Goal: Task Accomplishment & Management: Manage account settings

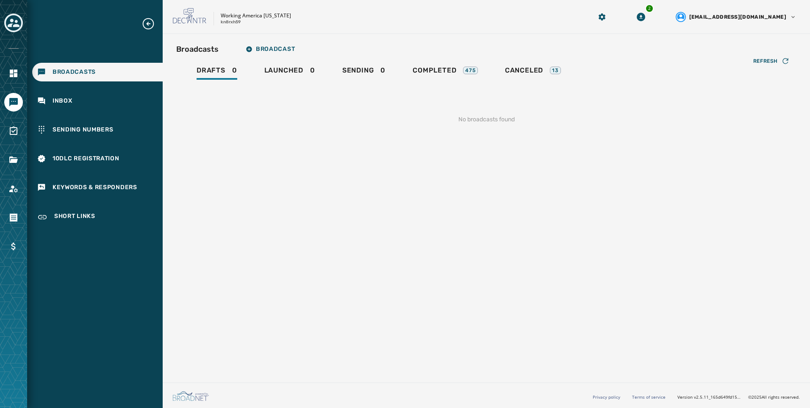
click at [14, 19] on icon "Toggle account select drawer" at bounding box center [14, 23] width 12 height 12
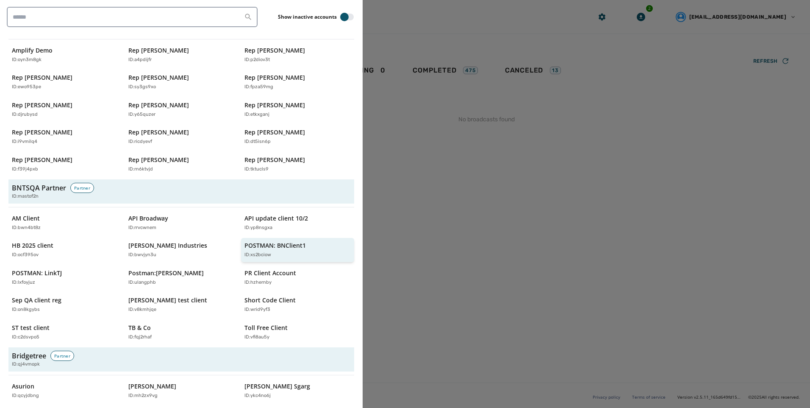
scroll to position [42, 0]
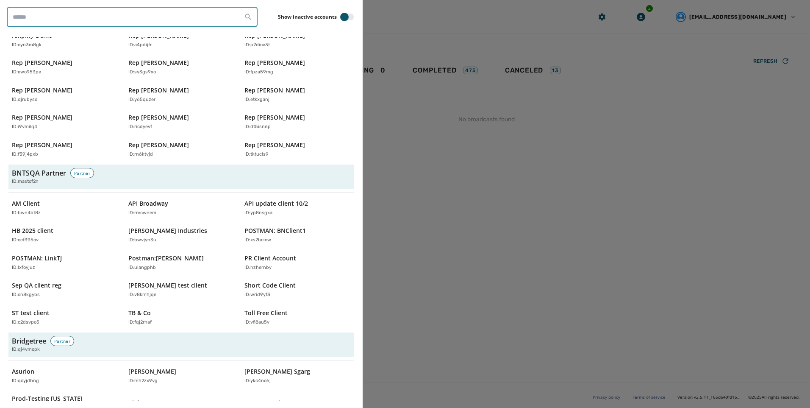
click at [206, 12] on input "search" at bounding box center [132, 17] width 251 height 20
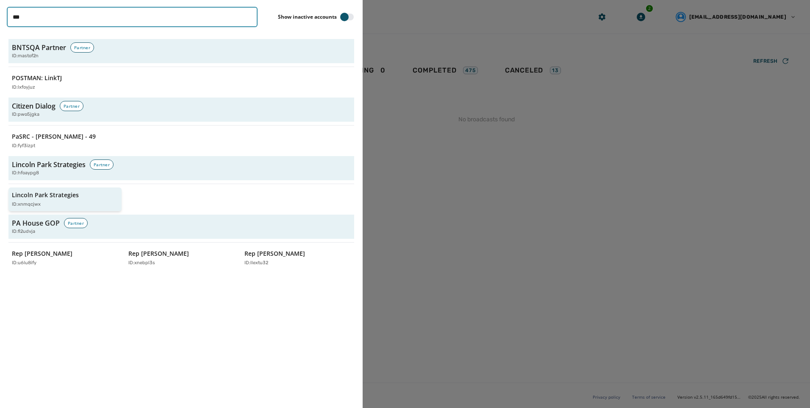
type input "***"
click at [66, 202] on div "ID: xnmqcjwx" at bounding box center [61, 204] width 98 height 7
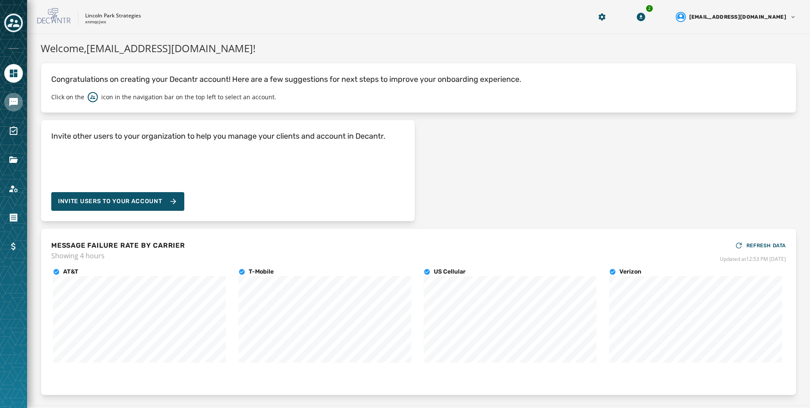
click at [17, 107] on link "Navigate to Messaging" at bounding box center [13, 102] width 19 height 19
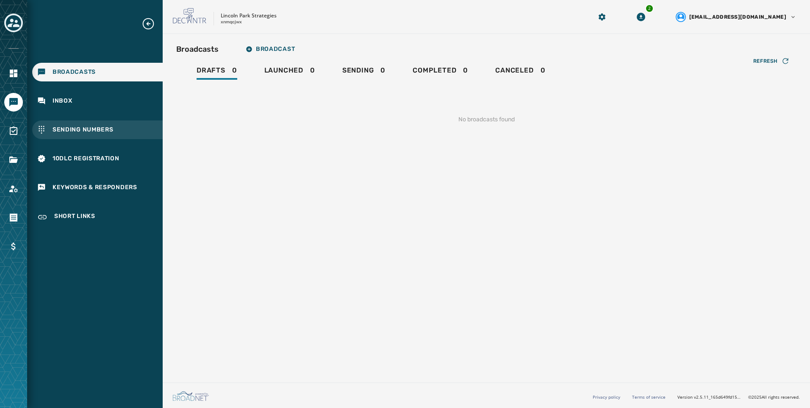
click at [82, 133] on span "Sending Numbers" at bounding box center [83, 129] width 61 height 8
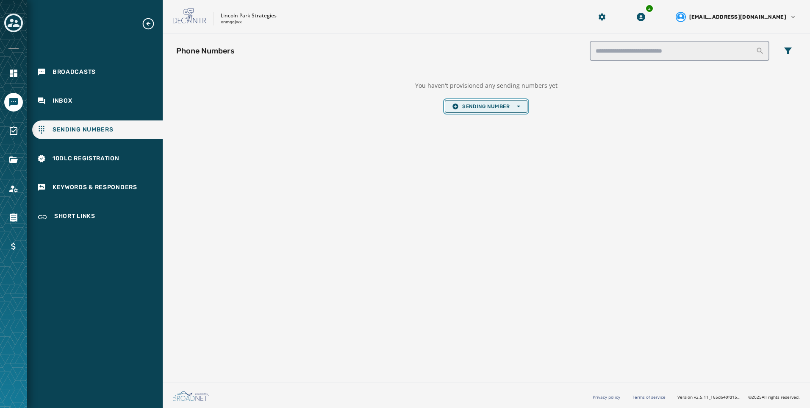
click at [513, 103] on span "Sending Number Open options" at bounding box center [486, 106] width 68 height 7
click at [505, 122] on span "Local Long Code" at bounding box center [486, 119] width 68 height 7
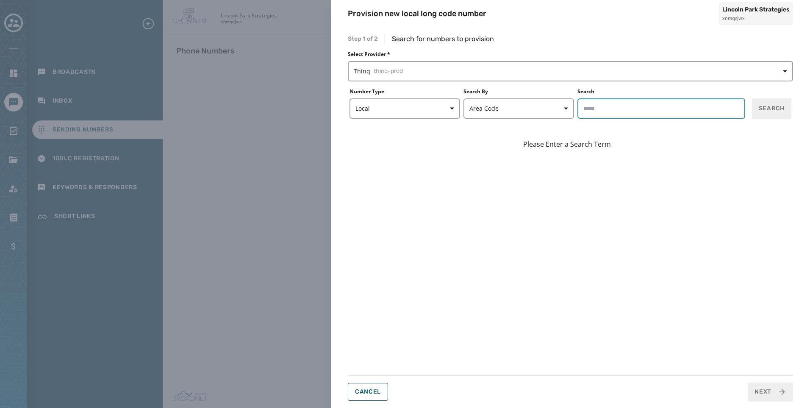
click at [708, 108] on input "Search" at bounding box center [662, 108] width 168 height 20
type input "*****"
click at [774, 116] on button "Search" at bounding box center [771, 108] width 39 height 20
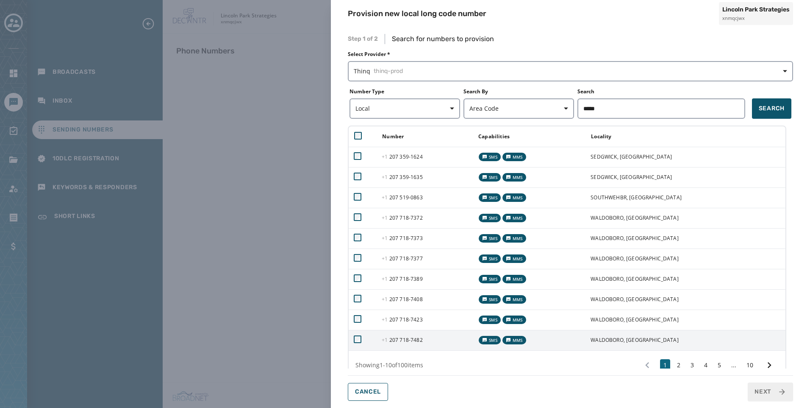
click at [404, 333] on td "+1 207 718 - 7482" at bounding box center [425, 340] width 96 height 20
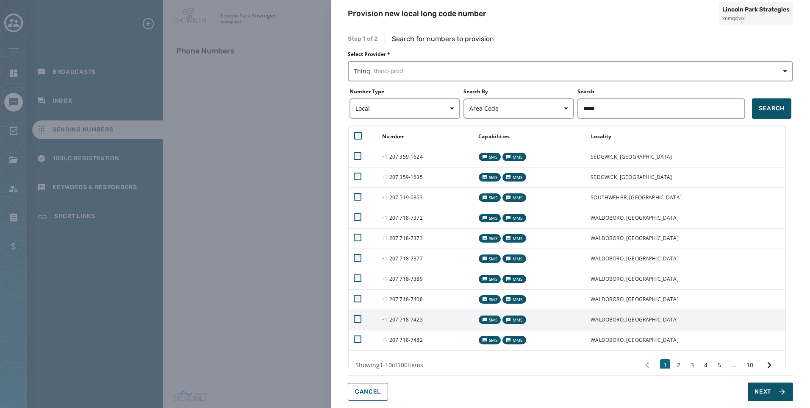
click at [406, 318] on span "+1 207 718 - 7423" at bounding box center [402, 319] width 41 height 7
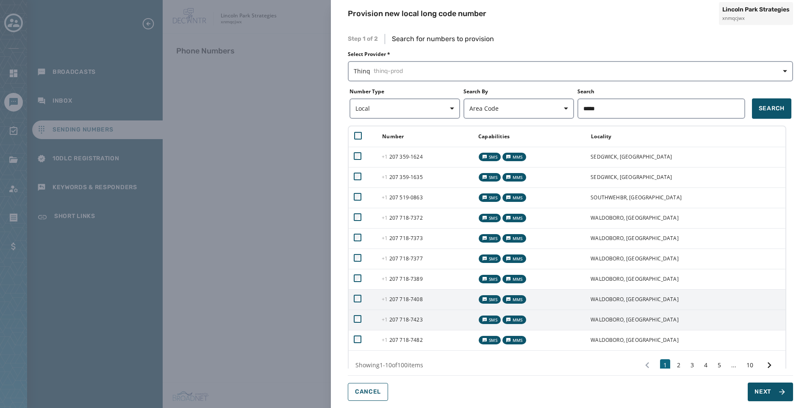
click at [405, 297] on span "+1 207 718 - 7408" at bounding box center [402, 298] width 41 height 7
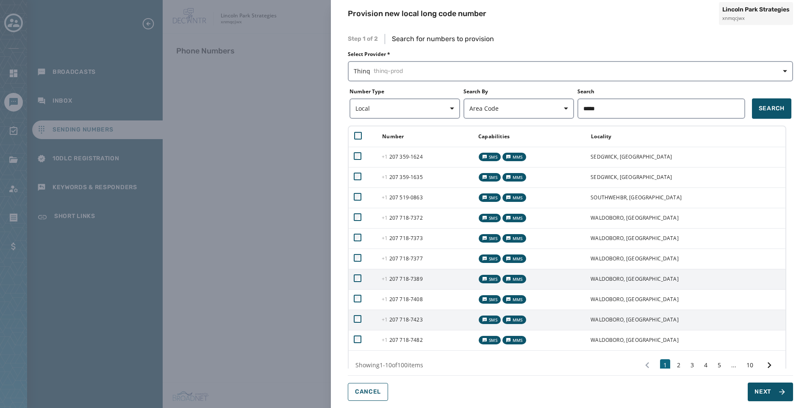
click at [405, 277] on span "+1 207 718 - 7389" at bounding box center [402, 278] width 41 height 7
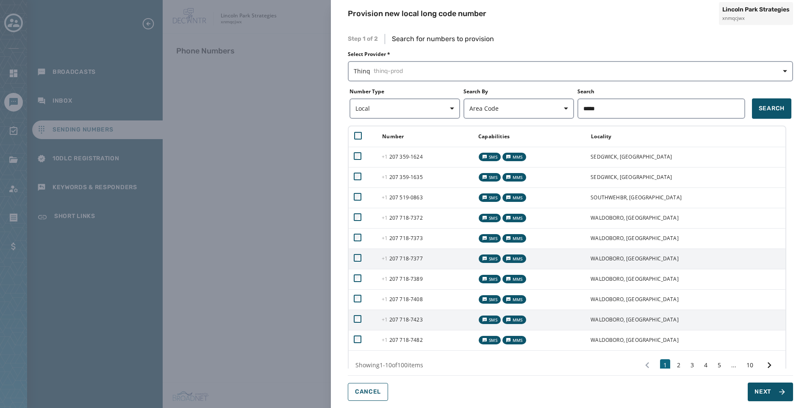
click at [406, 265] on td "+1 207 718 - 7377" at bounding box center [425, 258] width 96 height 20
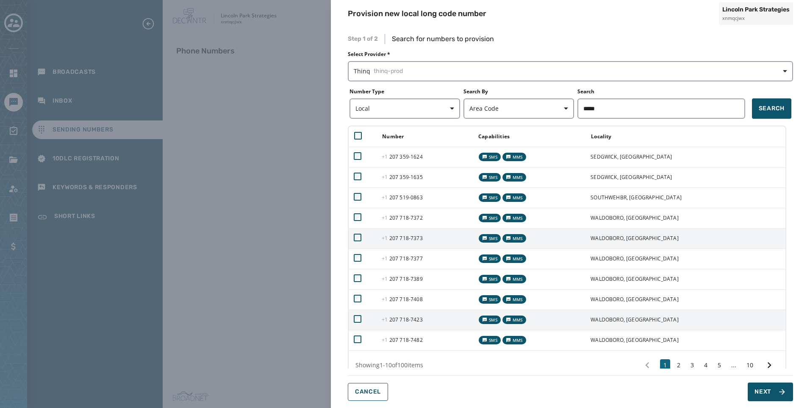
click at [410, 233] on td "+1 207 718 - 7373" at bounding box center [425, 238] width 96 height 20
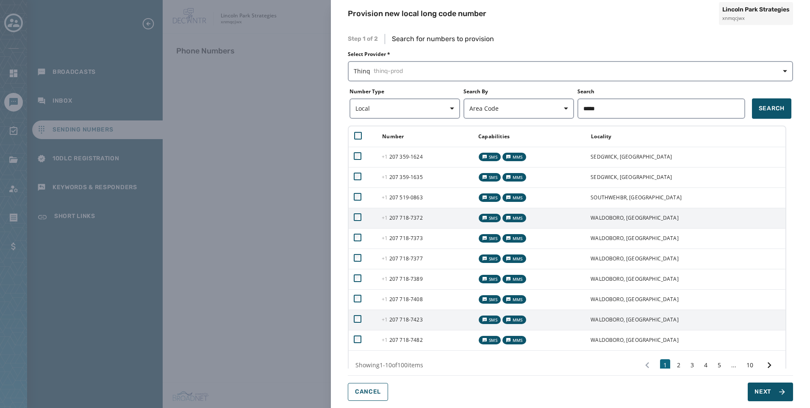
drag, startPoint x: 413, startPoint y: 219, endPoint x: 418, endPoint y: 204, distance: 15.7
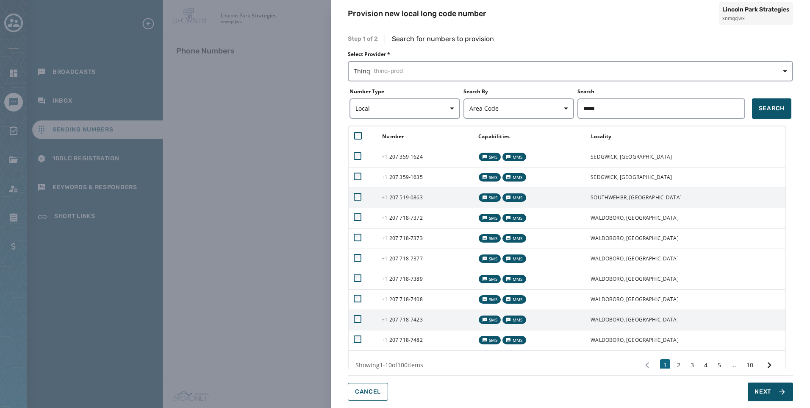
click at [413, 219] on span "+1 207 718 - 7372" at bounding box center [402, 217] width 41 height 7
drag, startPoint x: 419, startPoint y: 197, endPoint x: 422, endPoint y: 181, distance: 16.5
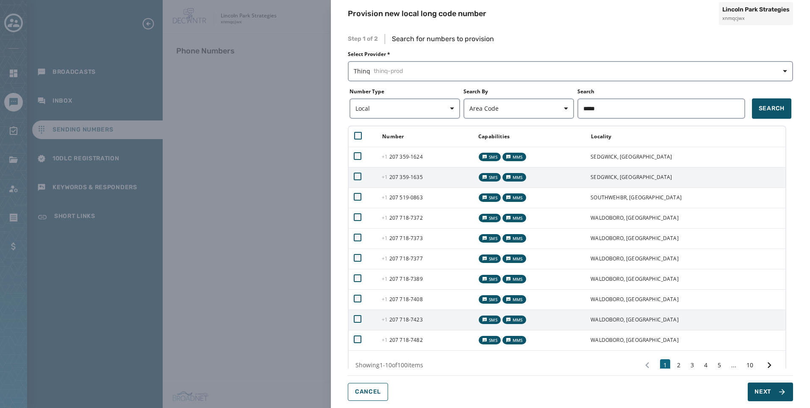
click at [419, 196] on span "+1 207 519 - 0863" at bounding box center [402, 197] width 41 height 7
click at [422, 179] on span "+1 207 359 - 1635" at bounding box center [402, 176] width 41 height 7
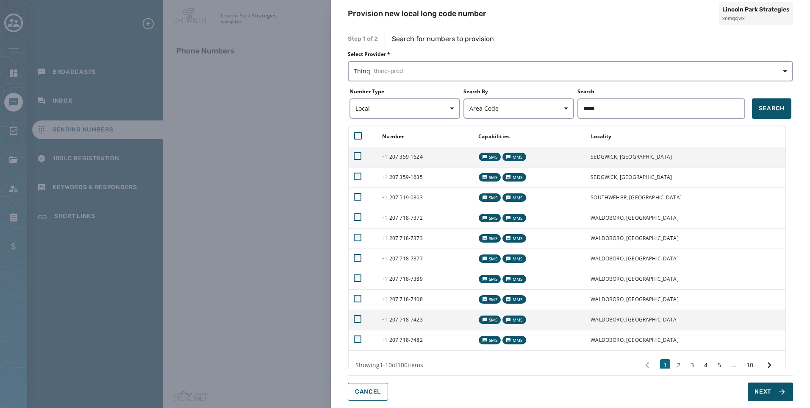
click at [426, 162] on td "+1 207 359 - 1624" at bounding box center [425, 157] width 96 height 20
click at [766, 387] on span "Next" at bounding box center [763, 391] width 17 height 8
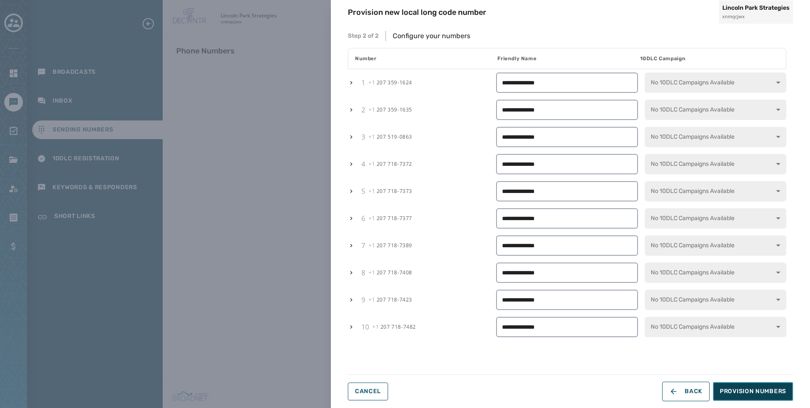
click at [768, 387] on span "Provision Numbers" at bounding box center [753, 391] width 67 height 8
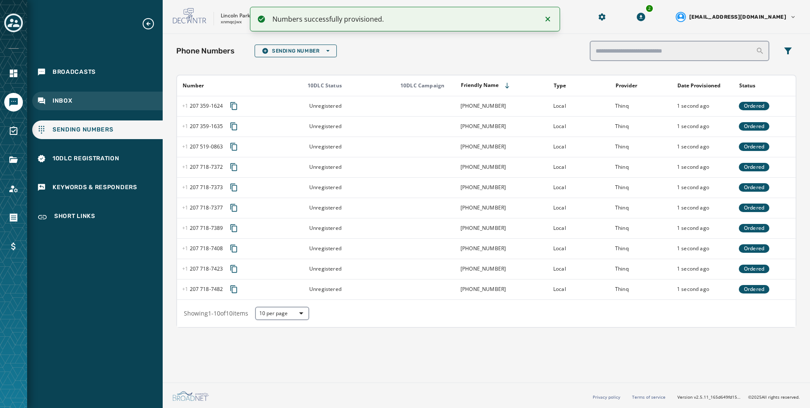
click at [139, 108] on div "Inbox" at bounding box center [97, 101] width 131 height 19
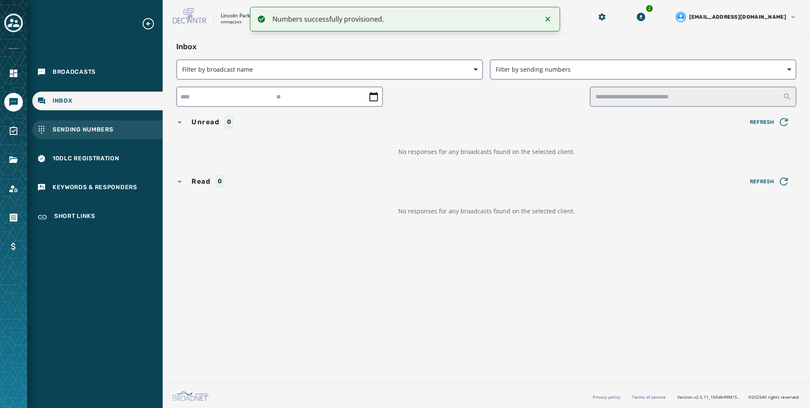
click at [137, 133] on div "Sending Numbers" at bounding box center [97, 129] width 131 height 19
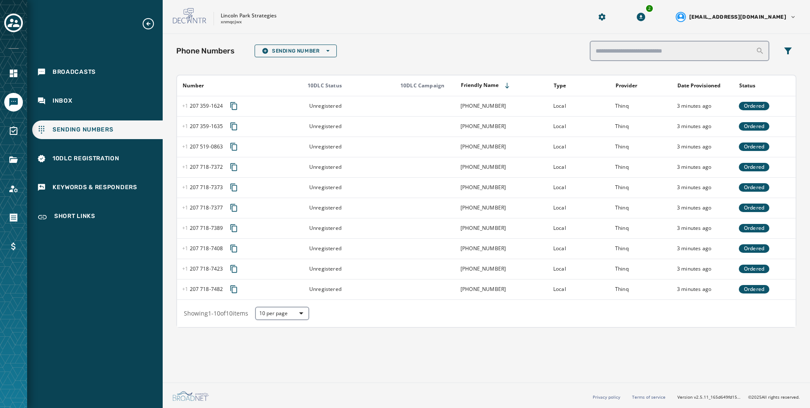
drag, startPoint x: 150, startPoint y: 153, endPoint x: 147, endPoint y: 146, distance: 6.7
click at [150, 152] on div "10DLC Registration" at bounding box center [97, 158] width 131 height 19
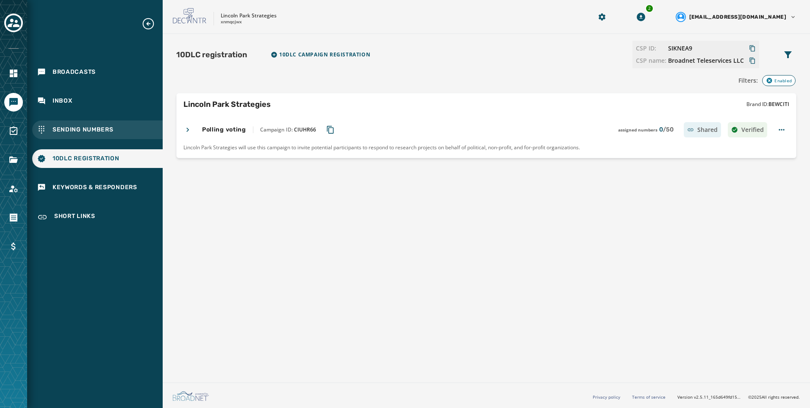
click at [107, 125] on div "Sending Numbers" at bounding box center [97, 129] width 131 height 19
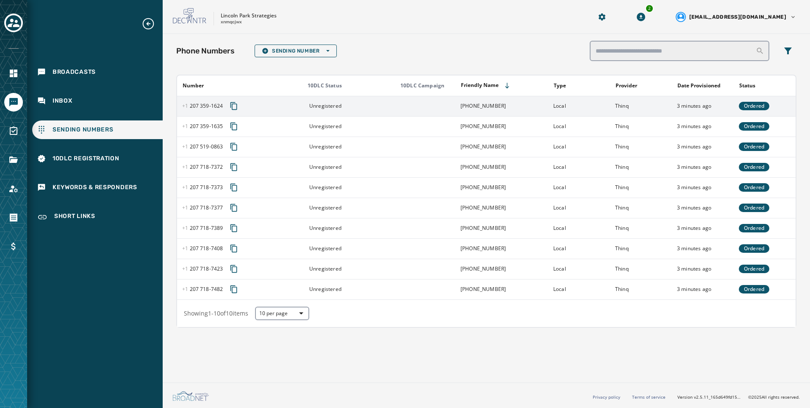
click at [504, 109] on td "[PHONE_NUMBER]" at bounding box center [502, 106] width 93 height 20
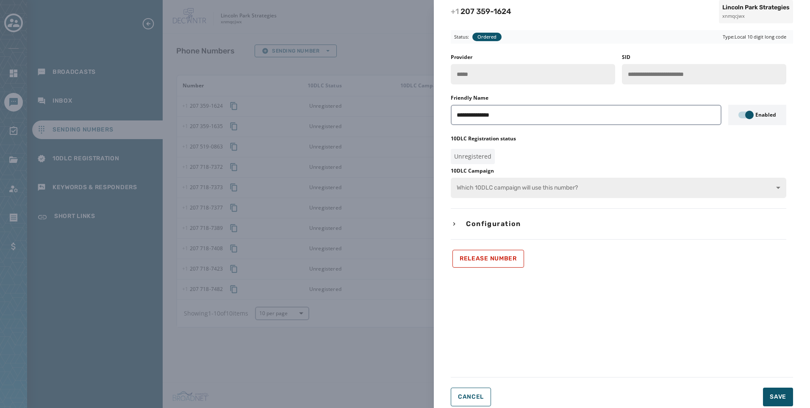
click at [377, 186] on div "**********" at bounding box center [405, 204] width 810 height 408
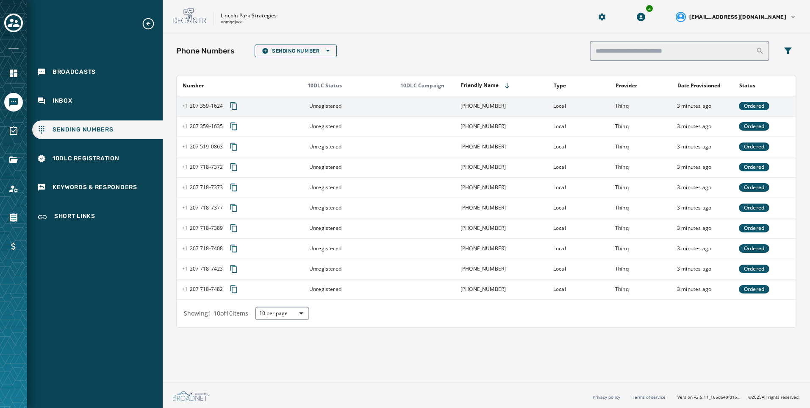
click at [509, 115] on td "[PHONE_NUMBER]" at bounding box center [502, 106] width 93 height 20
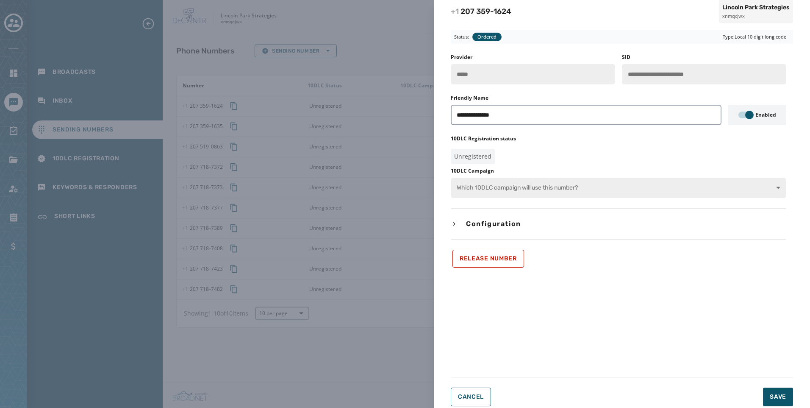
click at [371, 249] on div "**********" at bounding box center [405, 204] width 810 height 408
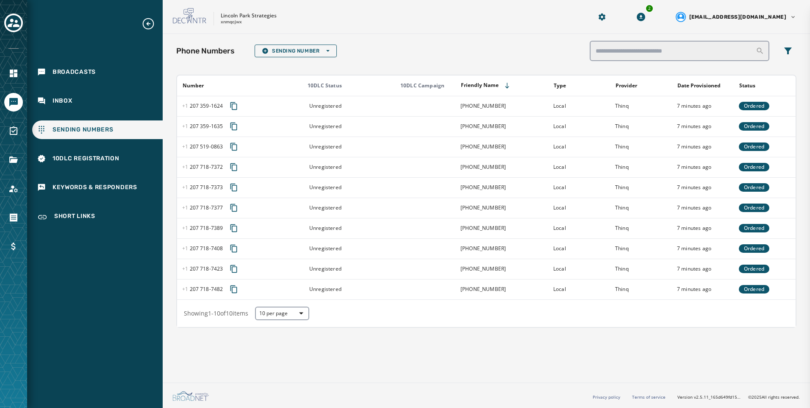
click at [58, 159] on div "**********" at bounding box center [405, 204] width 810 height 408
drag, startPoint x: 58, startPoint y: 159, endPoint x: 65, endPoint y: 148, distance: 12.6
click at [58, 159] on span "10DLC Registration" at bounding box center [86, 158] width 67 height 8
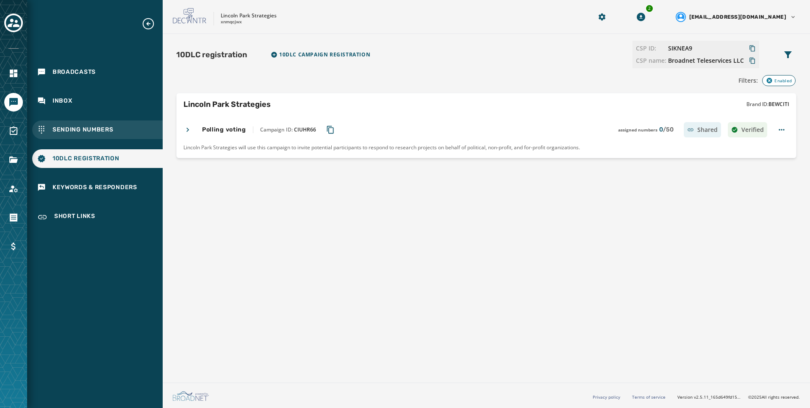
click at [68, 135] on div "Sending Numbers" at bounding box center [97, 129] width 131 height 19
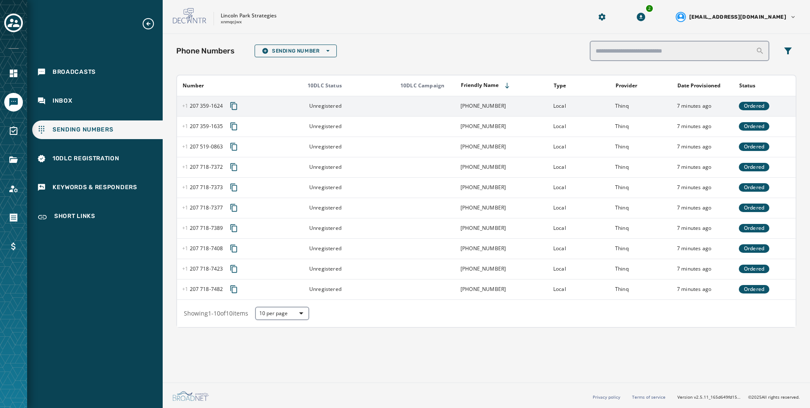
click at [341, 100] on td "Unregistered" at bounding box center [347, 106] width 93 height 20
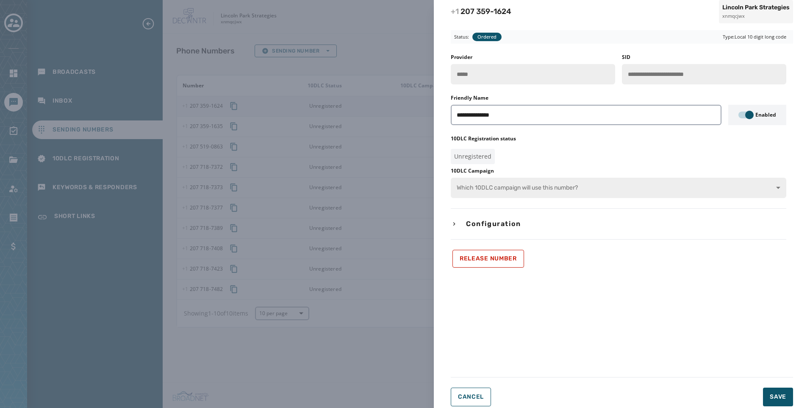
click at [341, 100] on div "**********" at bounding box center [405, 204] width 810 height 408
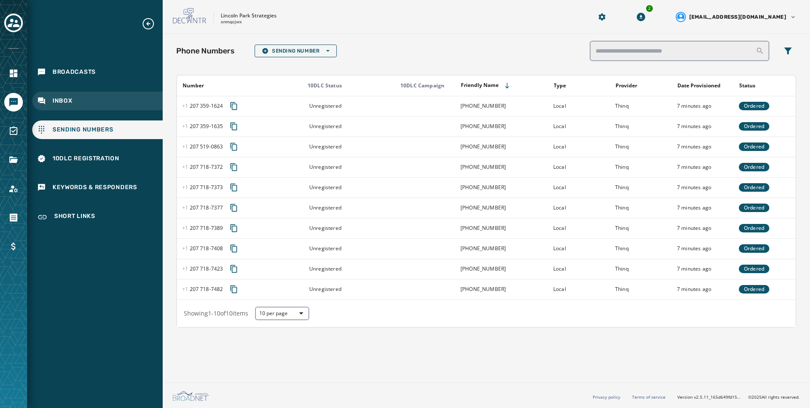
click at [76, 104] on div "Inbox" at bounding box center [97, 101] width 131 height 19
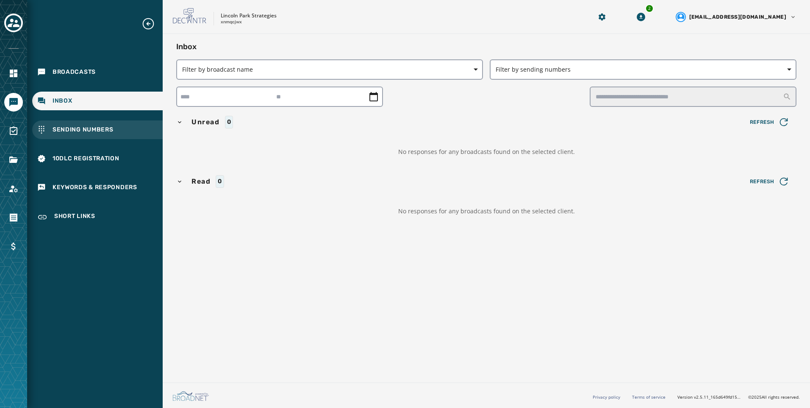
click at [80, 125] on div "Sending Numbers" at bounding box center [97, 129] width 131 height 19
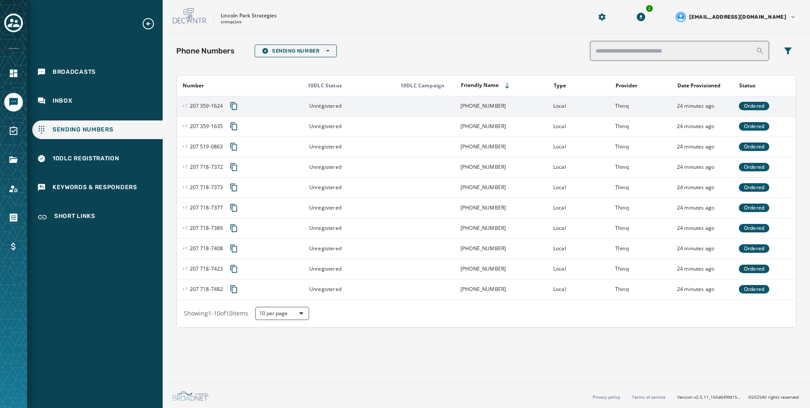
click at [750, 108] on span "Ordered" at bounding box center [754, 106] width 20 height 7
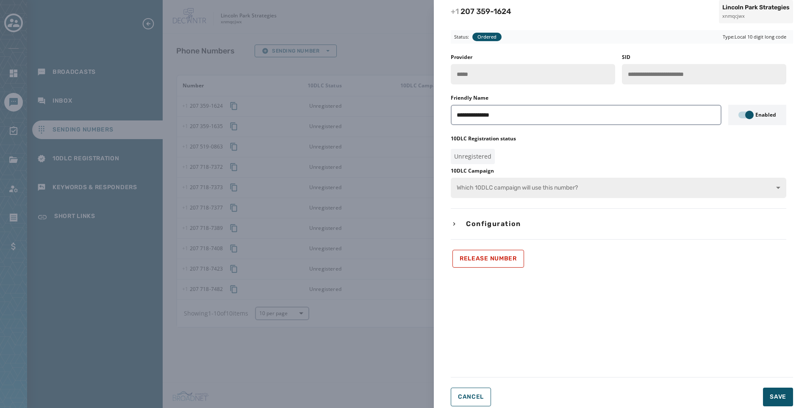
click at [381, 113] on div "**********" at bounding box center [405, 204] width 810 height 408
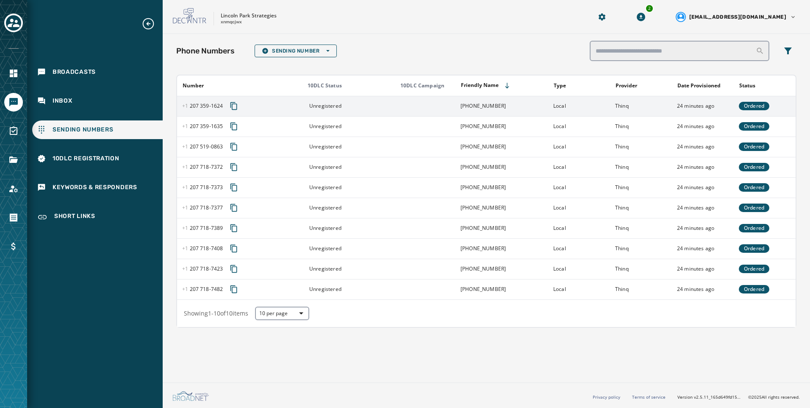
click at [354, 107] on div "Unregistered" at bounding box center [349, 106] width 87 height 7
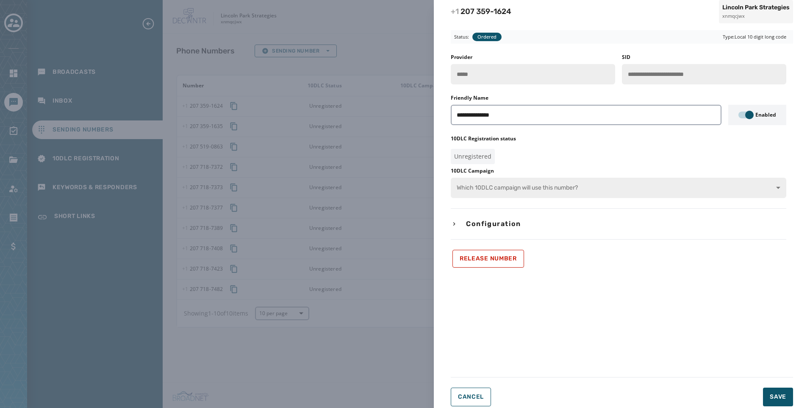
click at [428, 195] on div "**********" at bounding box center [405, 204] width 810 height 408
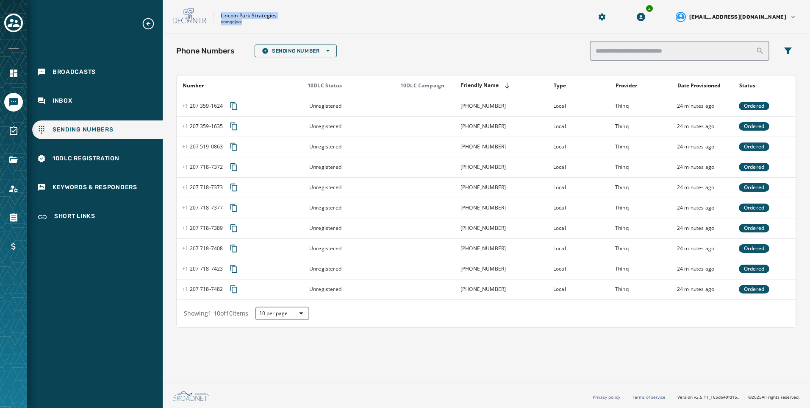
drag, startPoint x: 220, startPoint y: 14, endPoint x: 247, endPoint y: 27, distance: 30.2
click at [247, 27] on div "Lincoln Park Strategies xnmqcjwx 2 [EMAIL_ADDRESS][DOMAIN_NAME]" at bounding box center [486, 17] width 647 height 34
copy div "Lincoln Park Strategies xnmqcjwx"
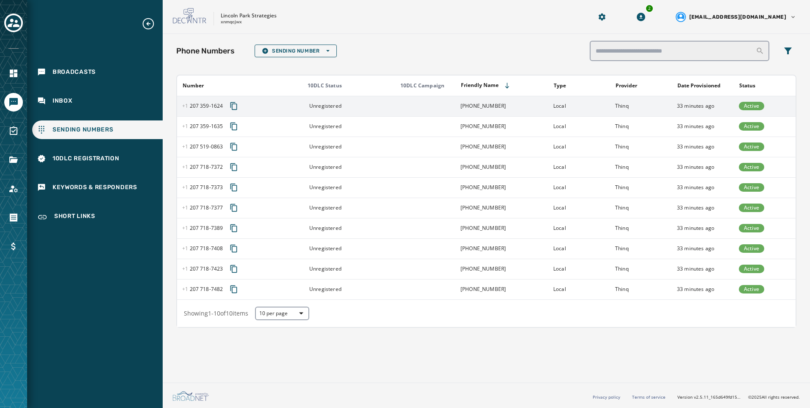
click at [497, 108] on td "[PHONE_NUMBER]" at bounding box center [502, 106] width 93 height 20
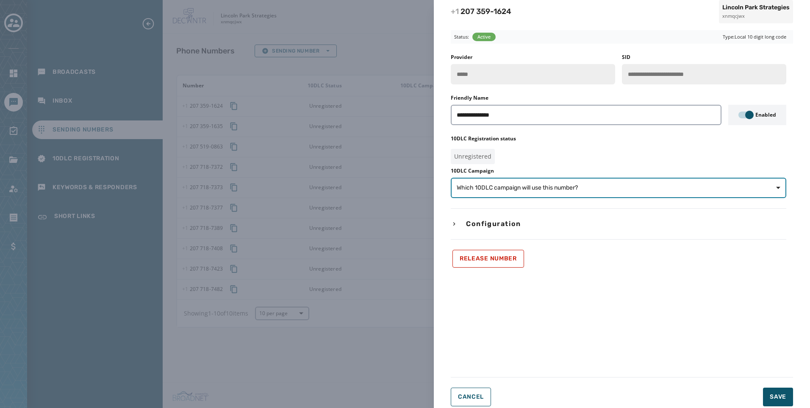
click at [539, 192] on span "Which 10DLC campaign will use this number?" at bounding box center [517, 187] width 121 height 8
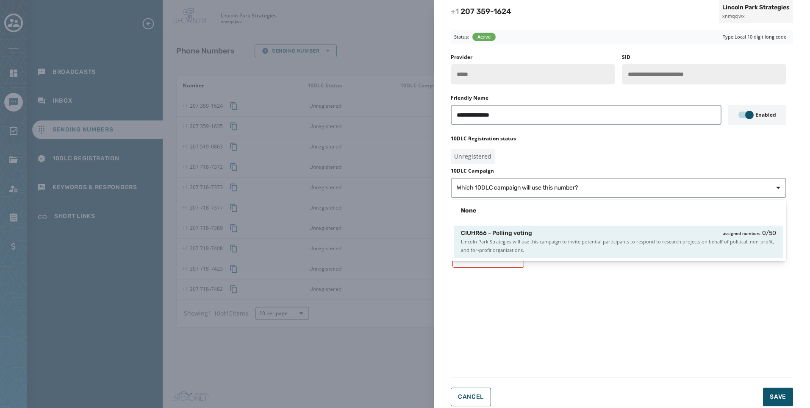
click at [536, 243] on span "Lincoln Park Strategies will use this campaign to invite potential participants…" at bounding box center [618, 245] width 315 height 17
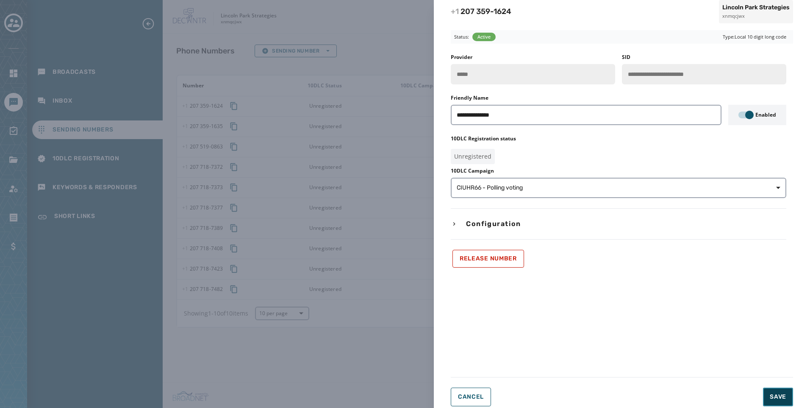
click at [769, 394] on button "Save" at bounding box center [778, 396] width 30 height 19
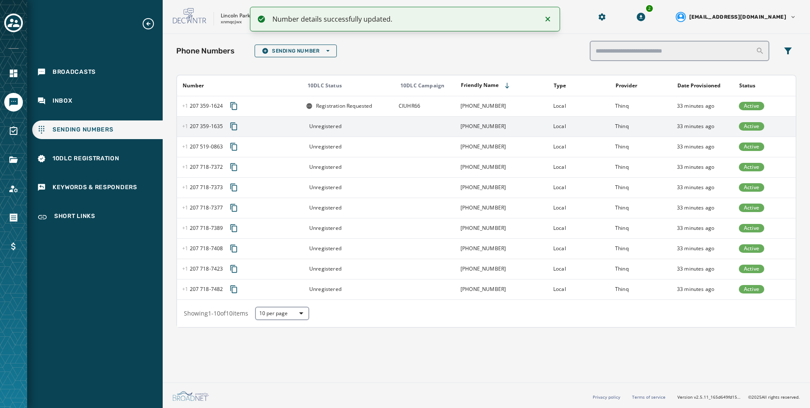
click at [399, 132] on td at bounding box center [425, 126] width 62 height 20
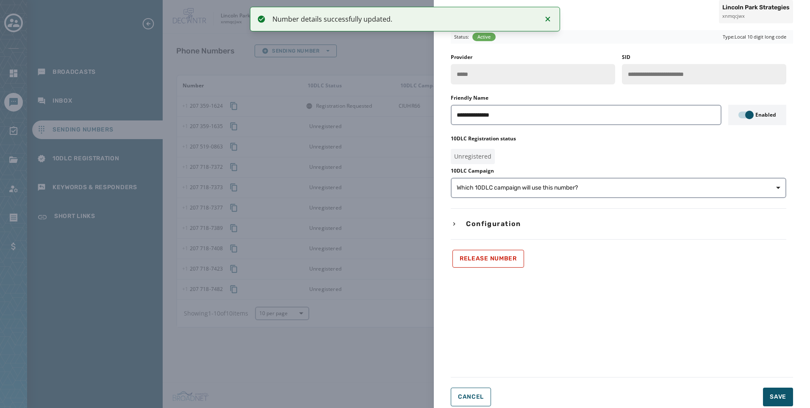
click at [589, 169] on label "10DLC Campaign" at bounding box center [619, 170] width 336 height 7
click at [586, 183] on button "Which 10DLC campaign will use this number?" at bounding box center [619, 188] width 336 height 20
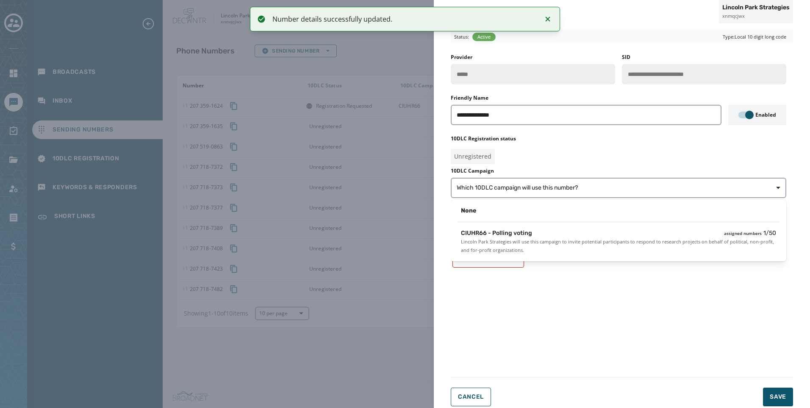
click at [589, 228] on div "CIUHR66 - Polling voting assigned numbers 1 / 50 Lincoln Park Strategies will u…" at bounding box center [618, 241] width 329 height 32
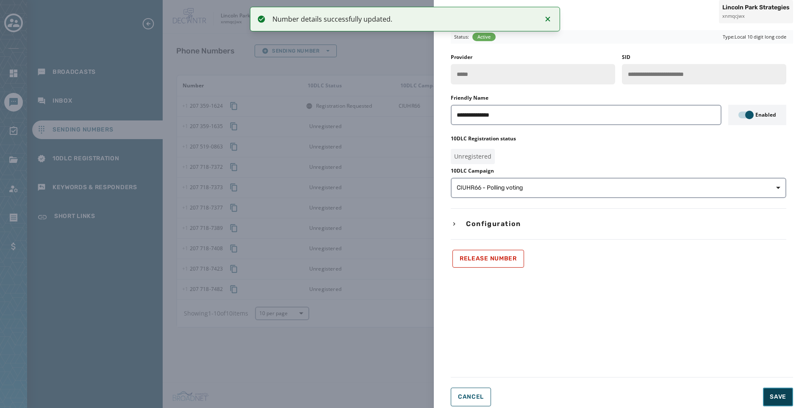
click at [781, 393] on span "Save" at bounding box center [778, 396] width 17 height 8
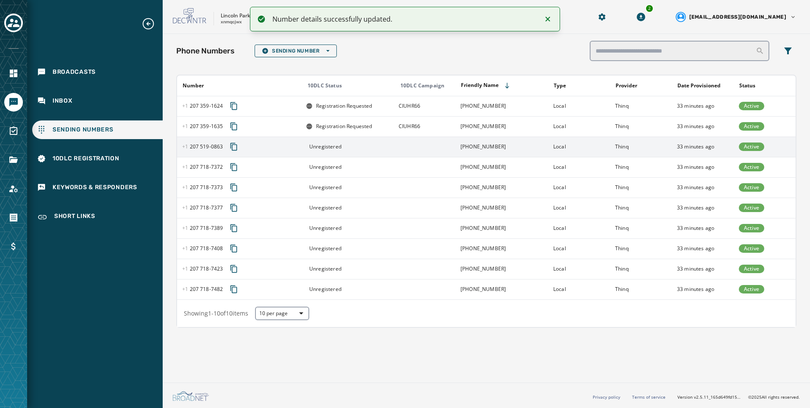
click at [381, 149] on div "Unregistered" at bounding box center [349, 146] width 87 height 7
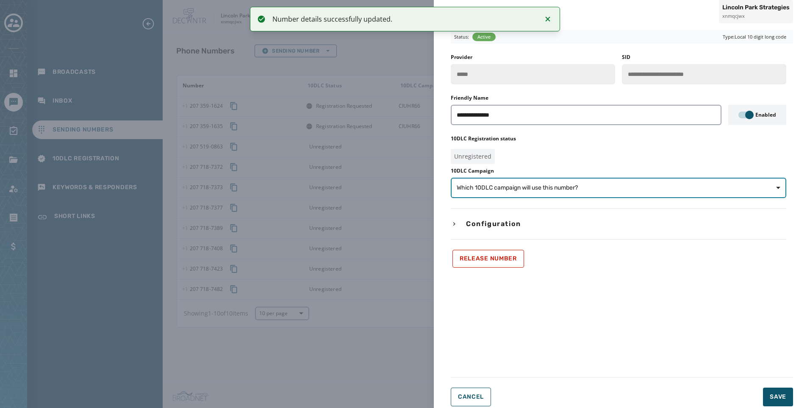
click at [596, 181] on button "Which 10DLC campaign will use this number?" at bounding box center [619, 188] width 336 height 20
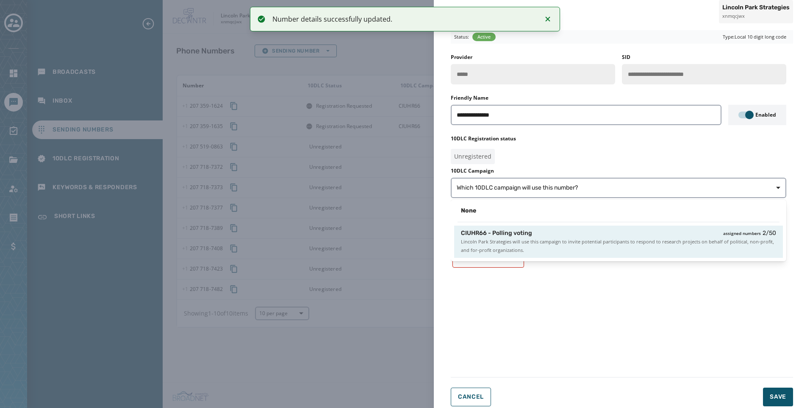
click at [586, 233] on div "CIUHR66 - Polling voting assigned numbers 2 / 50" at bounding box center [618, 233] width 315 height 8
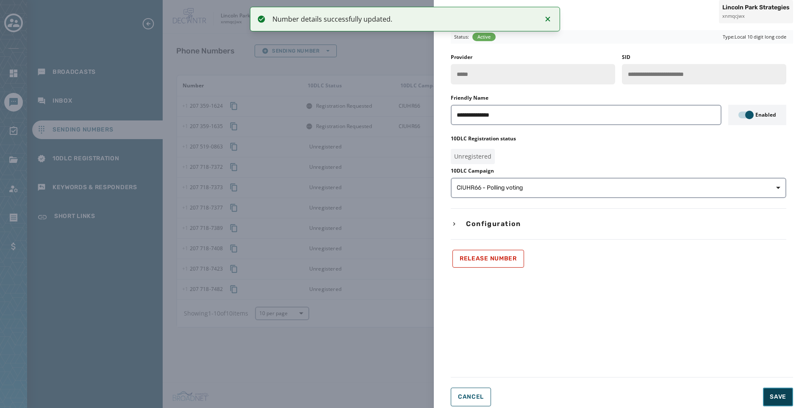
click at [780, 398] on span "Save" at bounding box center [778, 396] width 17 height 8
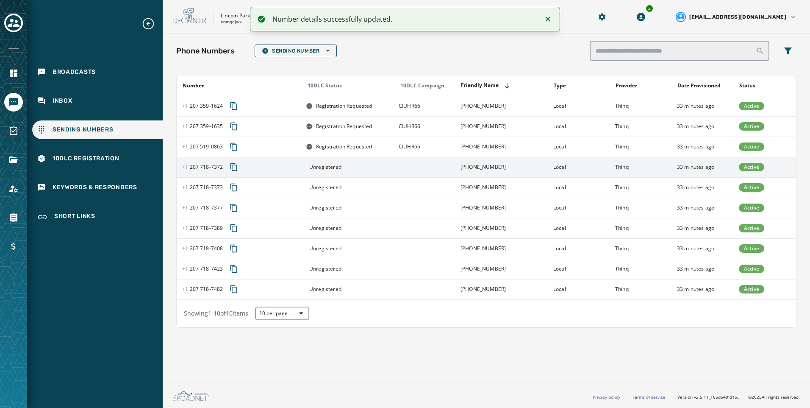
click at [420, 166] on td at bounding box center [425, 167] width 62 height 20
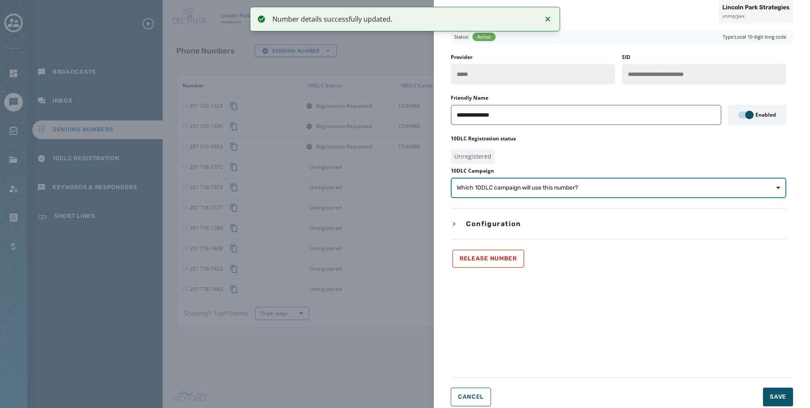
click at [628, 192] on span "Which 10DLC campaign will use this number?" at bounding box center [619, 187] width 324 height 8
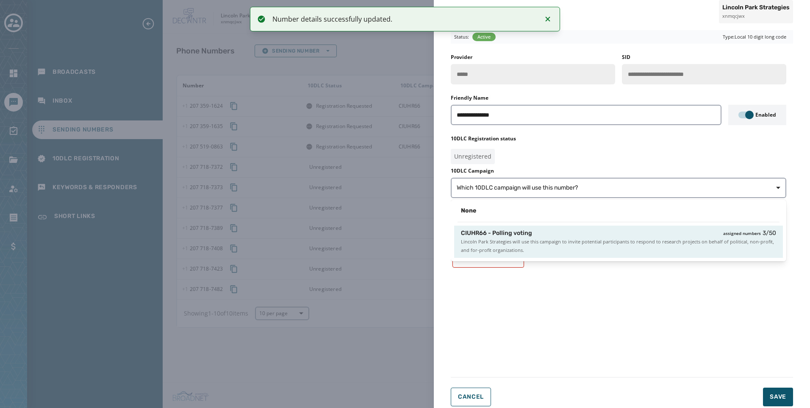
click at [627, 231] on div "CIUHR66 - Polling voting assigned numbers 3 / 50" at bounding box center [618, 233] width 315 height 8
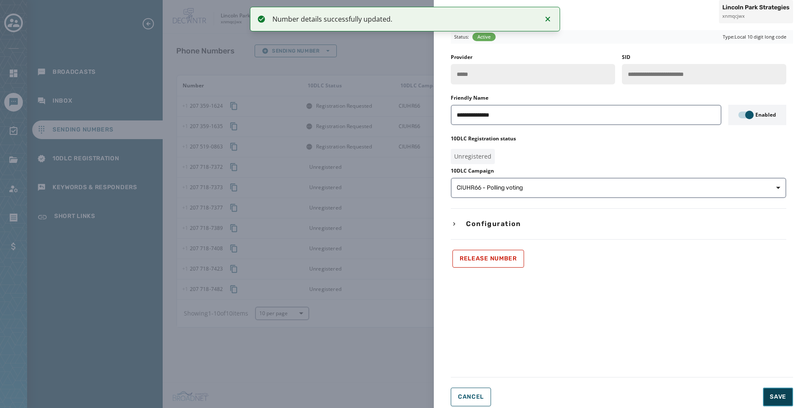
click at [780, 395] on span "Save" at bounding box center [778, 396] width 17 height 8
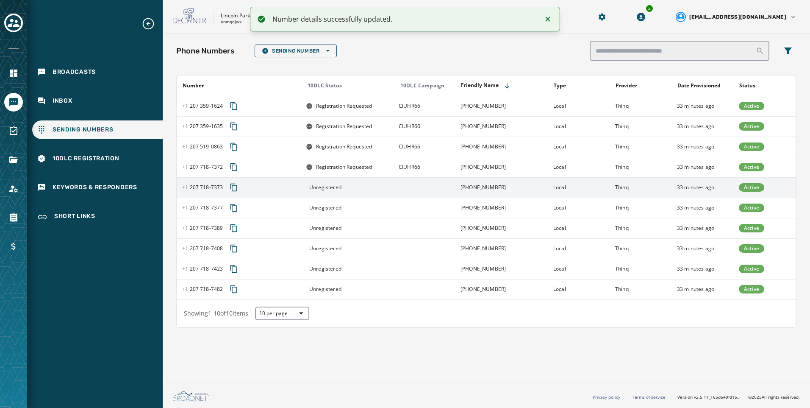
click at [487, 192] on td "[PHONE_NUMBER]" at bounding box center [502, 187] width 93 height 20
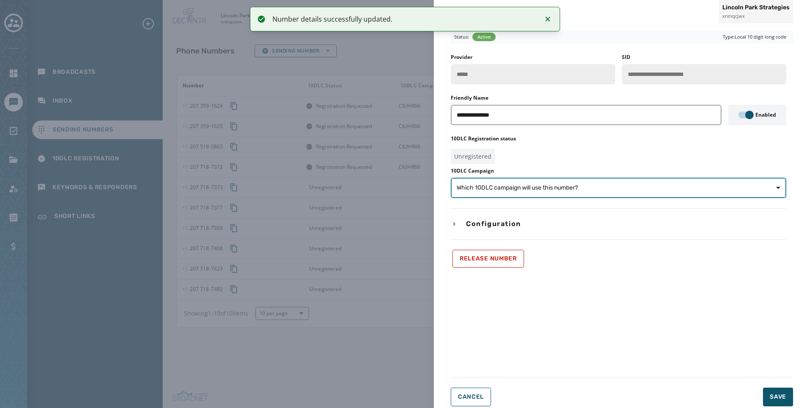
click at [490, 195] on button "Which 10DLC campaign will use this number?" at bounding box center [619, 188] width 336 height 20
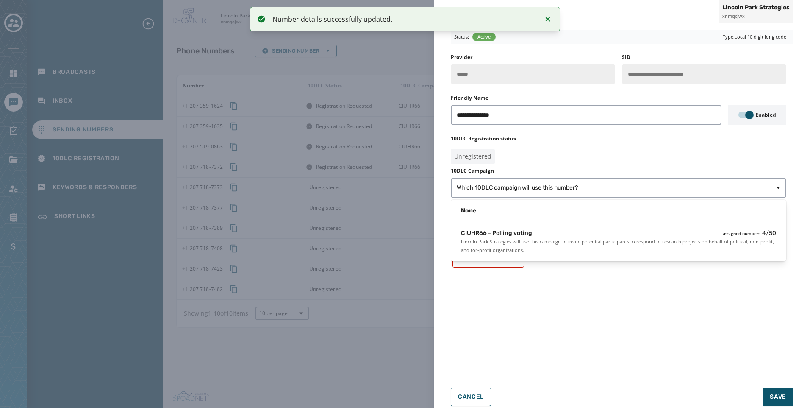
click at [492, 227] on div "CIUHR66 - Polling voting assigned numbers 4 / 50 Lincoln Park Strategies will u…" at bounding box center [618, 241] width 329 height 32
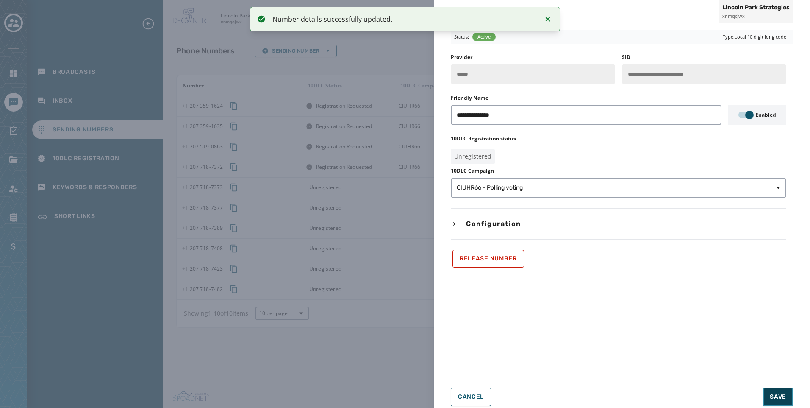
click at [775, 389] on button "Save" at bounding box center [778, 396] width 30 height 19
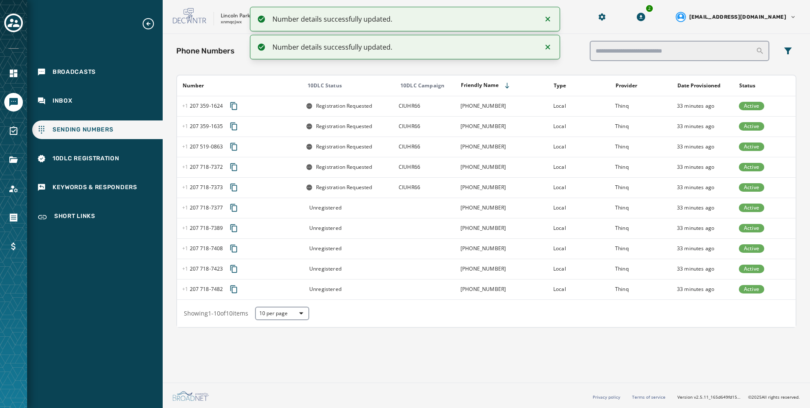
click at [382, 208] on div "Unregistered" at bounding box center [349, 207] width 87 height 7
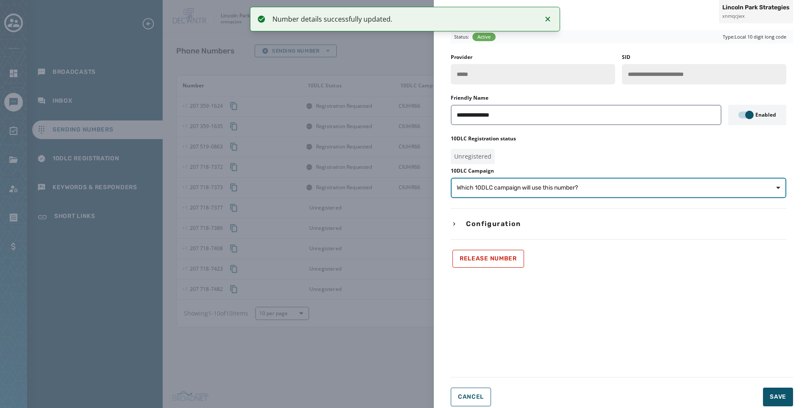
click at [589, 190] on span "Which 10DLC campaign will use this number?" at bounding box center [619, 187] width 324 height 8
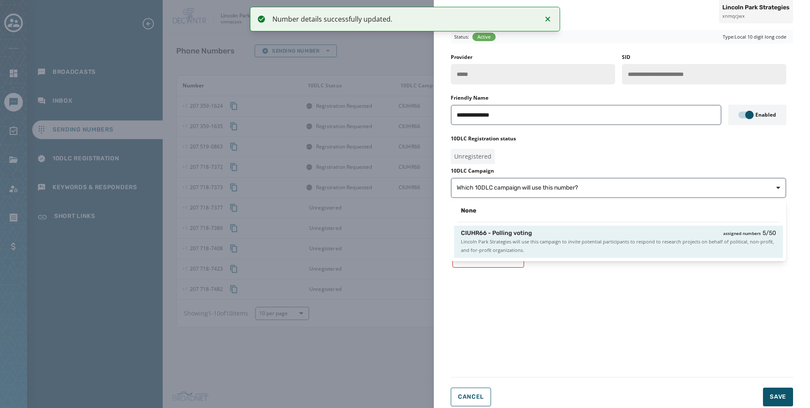
click at [596, 227] on div "CIUHR66 - Polling voting assigned numbers 5 / 50 Lincoln Park Strategies will u…" at bounding box center [618, 241] width 329 height 32
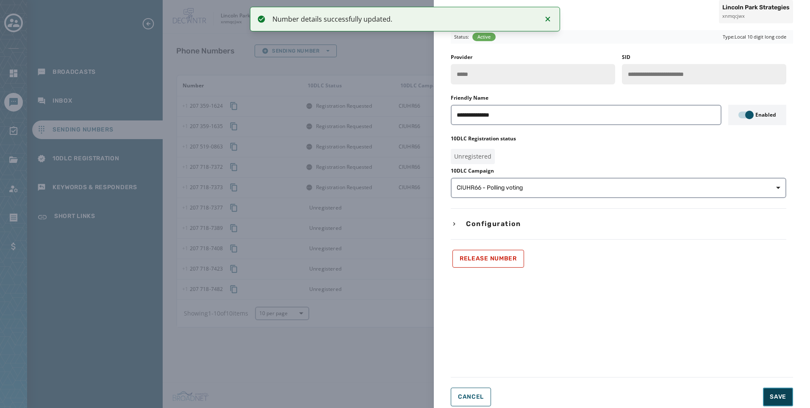
click at [791, 399] on button "Save" at bounding box center [778, 396] width 30 height 19
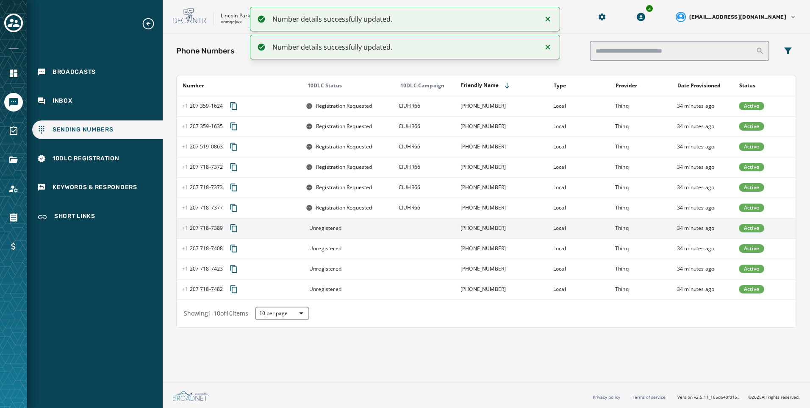
click at [373, 229] on div "Unregistered" at bounding box center [349, 228] width 87 height 7
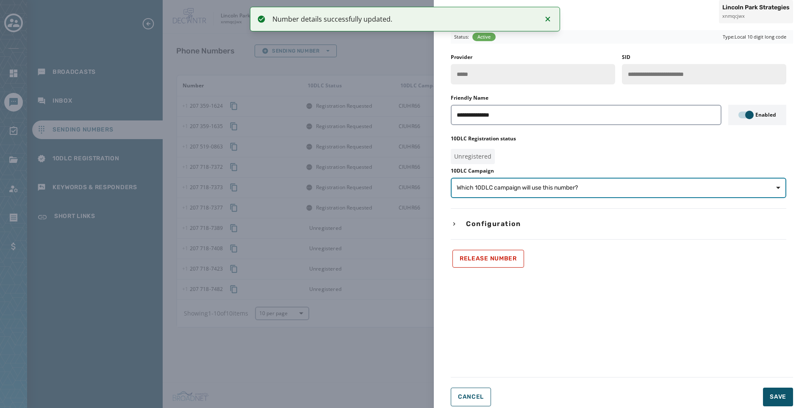
click at [606, 188] on span "Which 10DLC campaign will use this number?" at bounding box center [619, 187] width 324 height 8
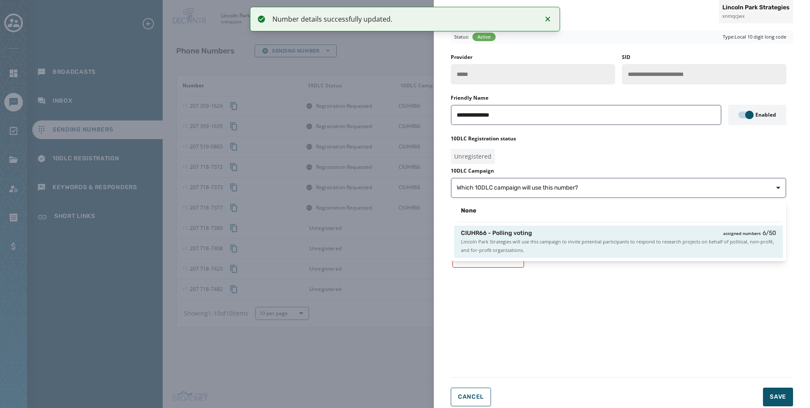
click at [611, 238] on span "Lincoln Park Strategies will use this campaign to invite potential participants…" at bounding box center [618, 245] width 315 height 17
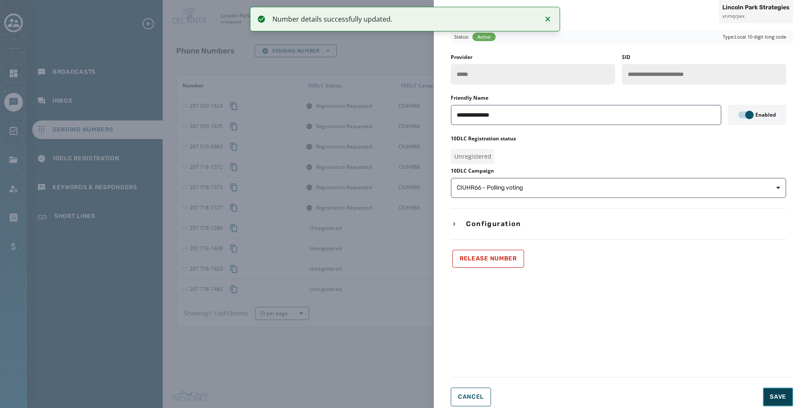
click at [764, 399] on button "Save" at bounding box center [778, 396] width 30 height 19
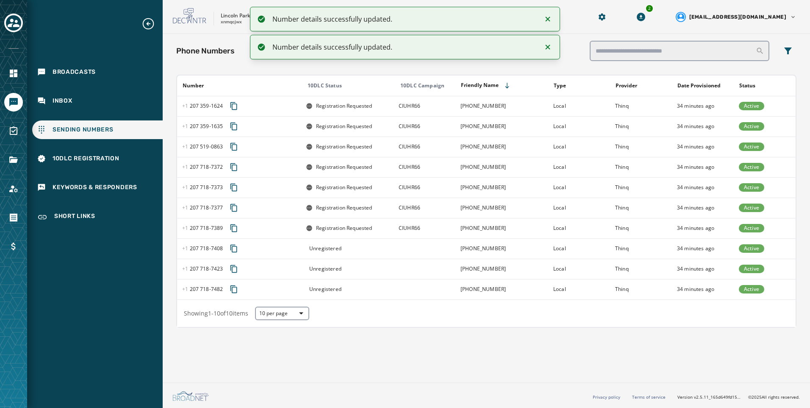
click at [427, 251] on td at bounding box center [425, 248] width 62 height 20
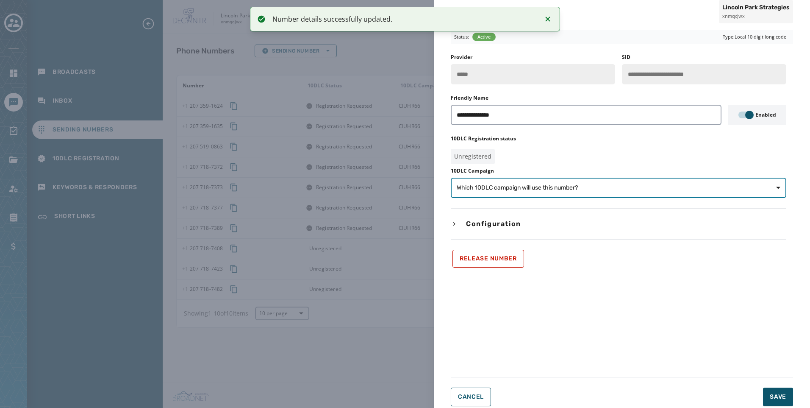
click at [544, 191] on span "Which 10DLC campaign will use this number?" at bounding box center [517, 187] width 121 height 8
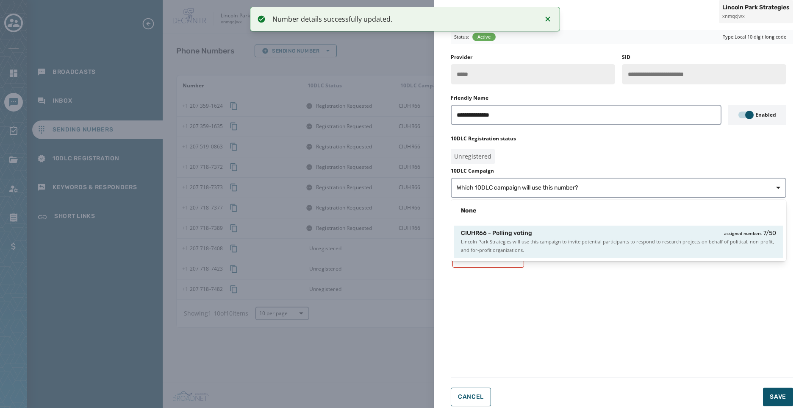
click at [554, 236] on div "CIUHR66 - Polling voting assigned numbers 7 / 50" at bounding box center [618, 233] width 315 height 8
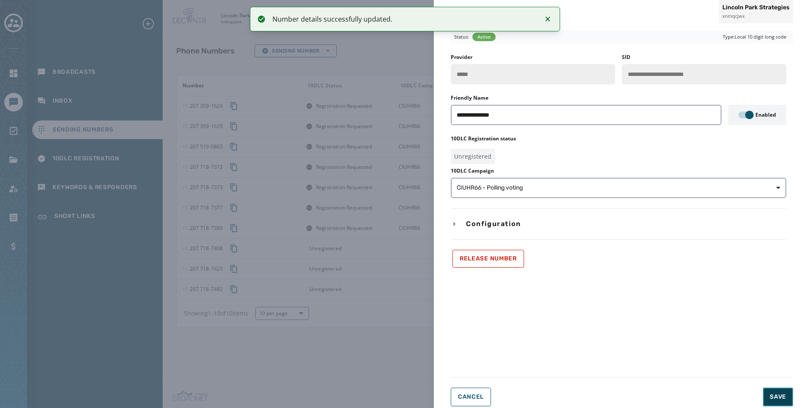
click at [774, 397] on span "Save" at bounding box center [778, 396] width 17 height 8
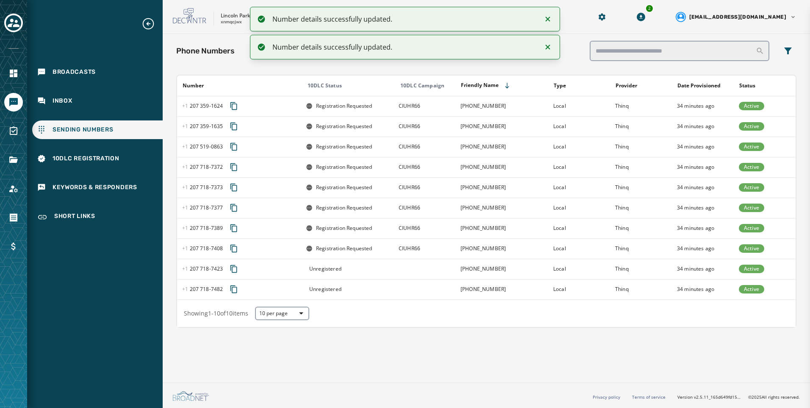
click at [397, 270] on td at bounding box center [425, 268] width 62 height 20
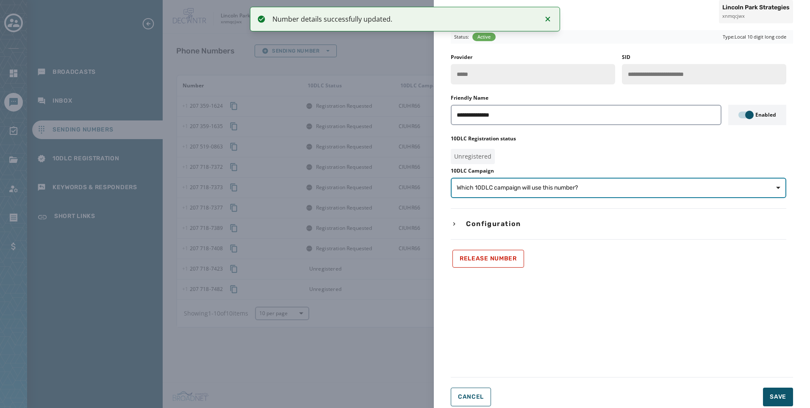
click at [498, 183] on span "Which 10DLC campaign will use this number?" at bounding box center [517, 187] width 121 height 8
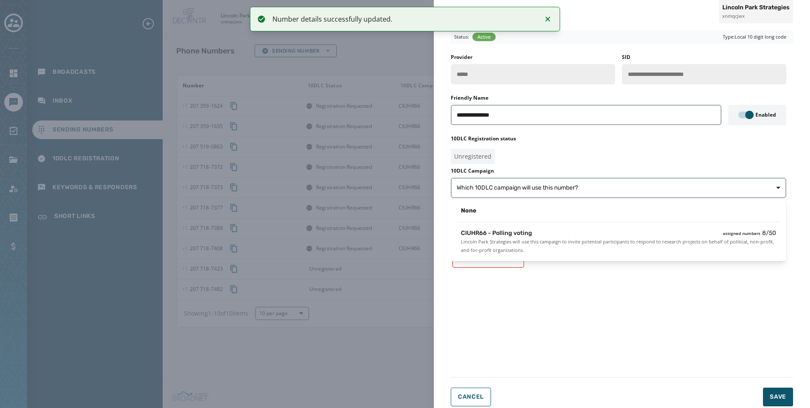
click at [504, 229] on span "CIUHR66 - Polling voting" at bounding box center [496, 233] width 71 height 8
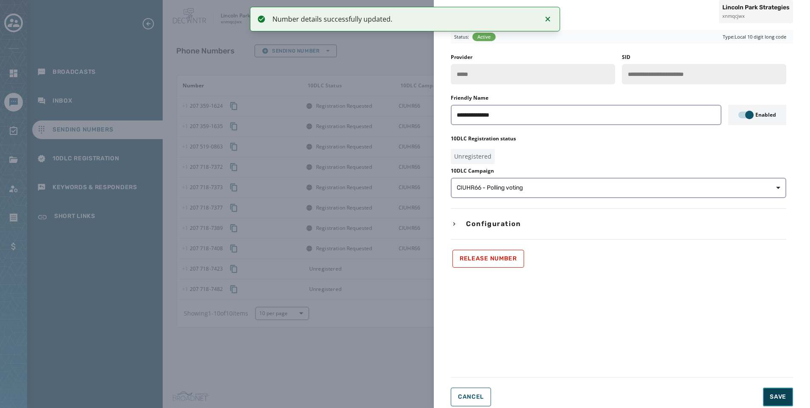
click at [790, 396] on button "Save" at bounding box center [778, 396] width 30 height 19
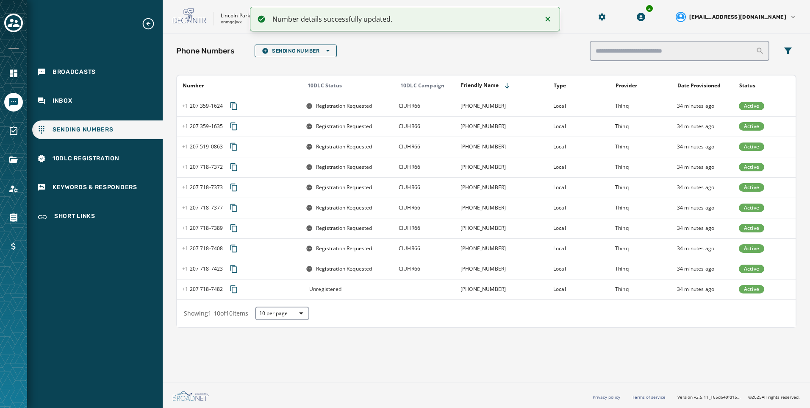
click at [367, 289] on div "Unregistered" at bounding box center [349, 289] width 87 height 7
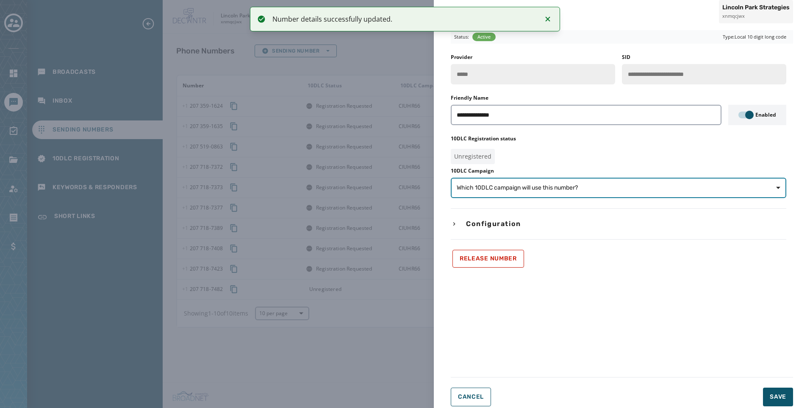
click at [561, 184] on span "Which 10DLC campaign will use this number?" at bounding box center [517, 187] width 121 height 8
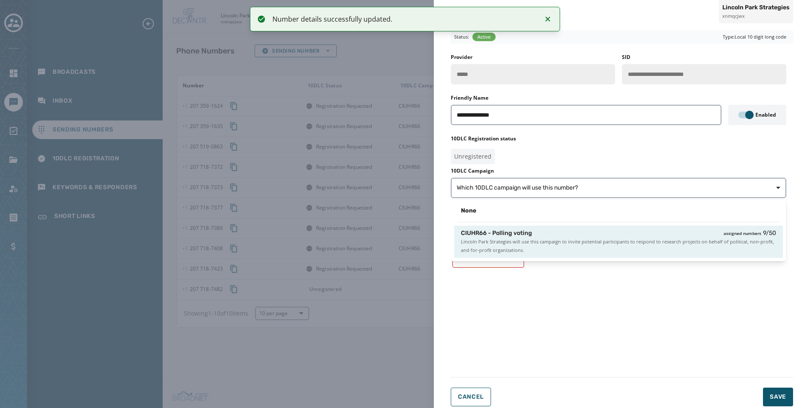
drag, startPoint x: 573, startPoint y: 243, endPoint x: 720, endPoint y: 312, distance: 161.5
click at [573, 244] on span "Lincoln Park Strategies will use this campaign to invite potential participants…" at bounding box center [618, 245] width 315 height 17
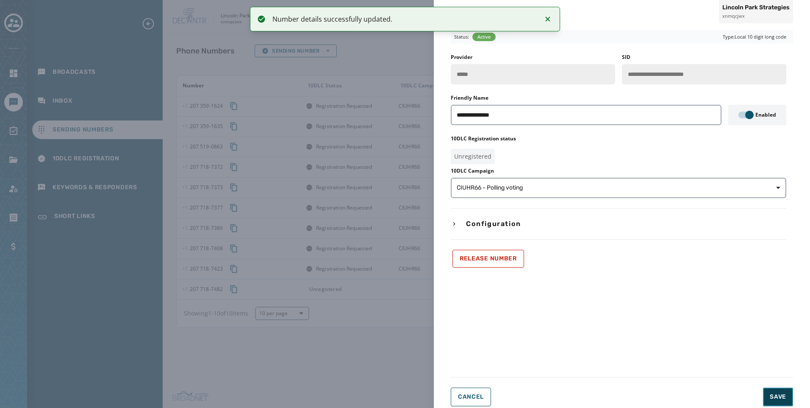
click at [785, 398] on span "Save" at bounding box center [778, 396] width 17 height 8
